Goal: Task Accomplishment & Management: Manage account settings

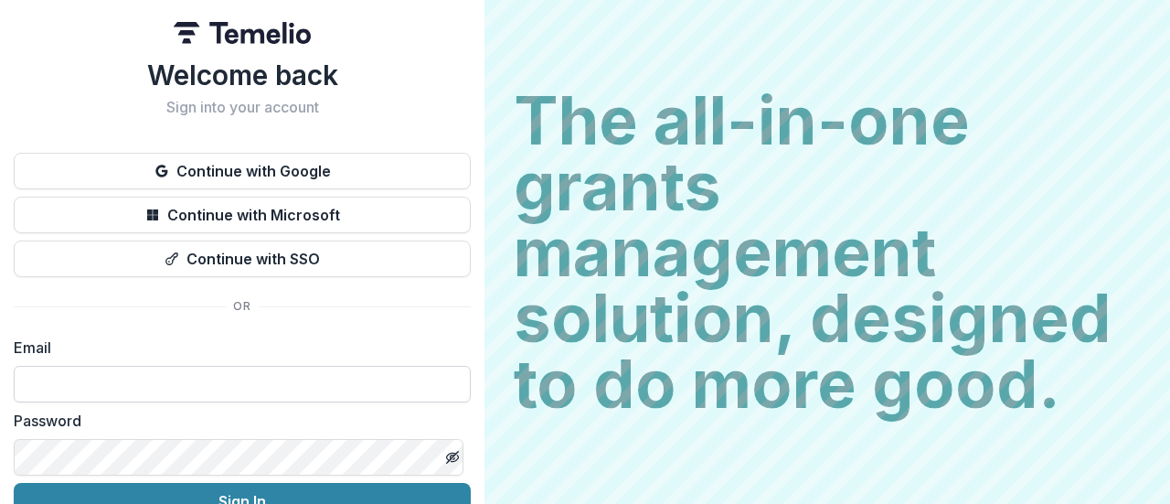
click at [196, 392] on input at bounding box center [242, 384] width 457 height 37
type input "**********"
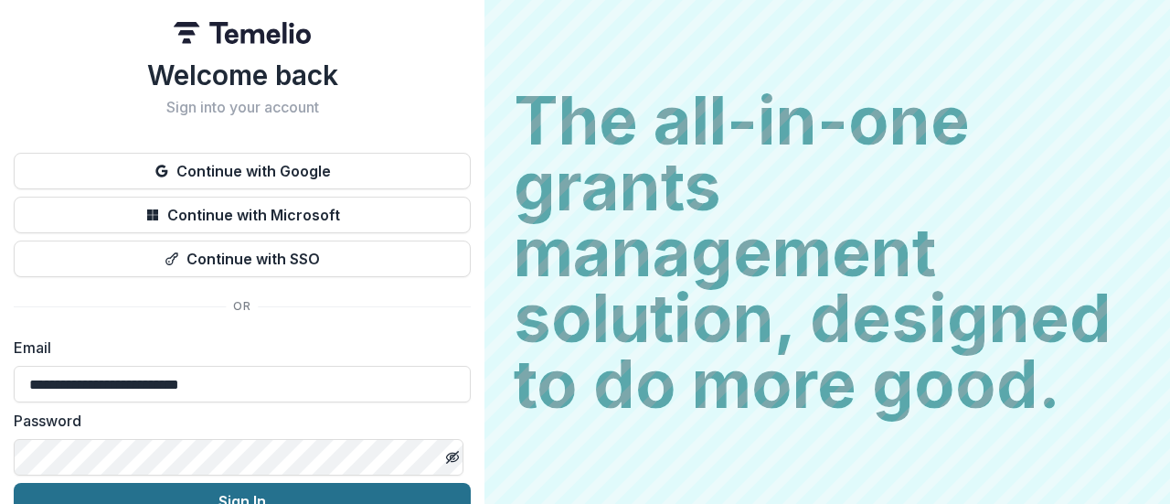
click at [203, 496] on button "Sign In" at bounding box center [242, 501] width 457 height 37
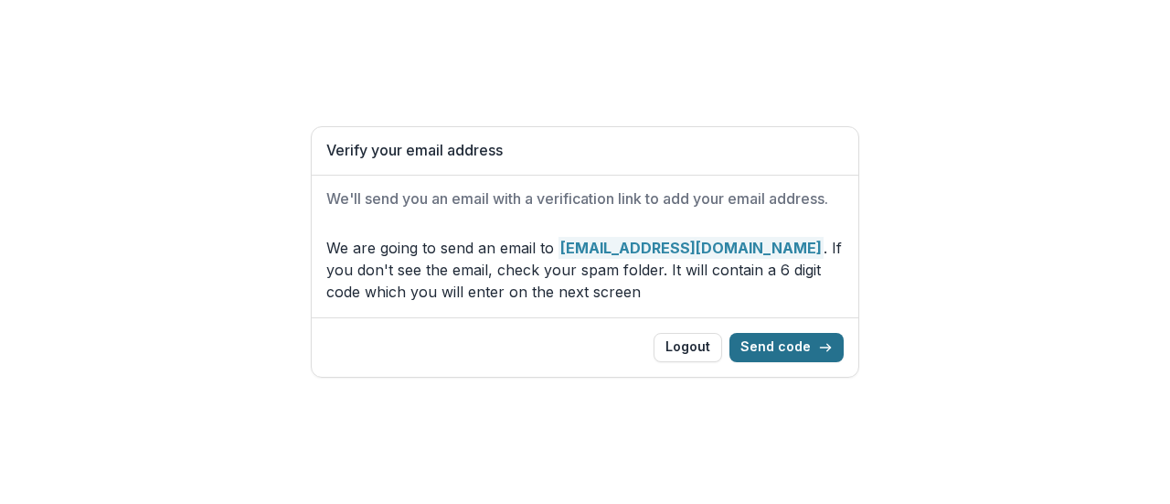
click at [800, 353] on button "Send code" at bounding box center [787, 347] width 114 height 29
